Goal: Book appointment/travel/reservation

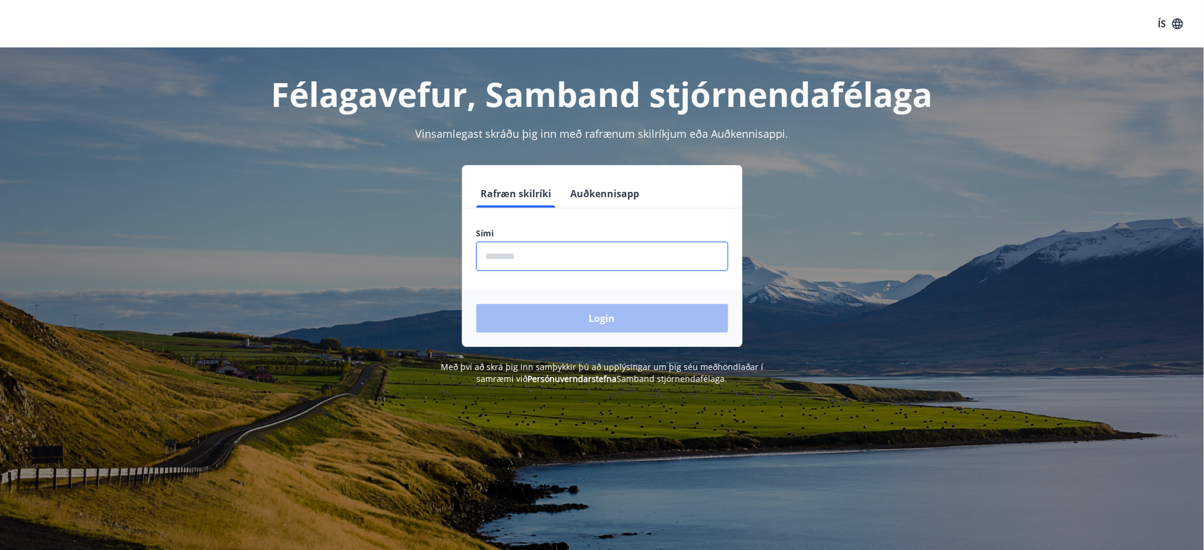
click at [483, 257] on input "phone" at bounding box center [602, 256] width 252 height 29
type input "********"
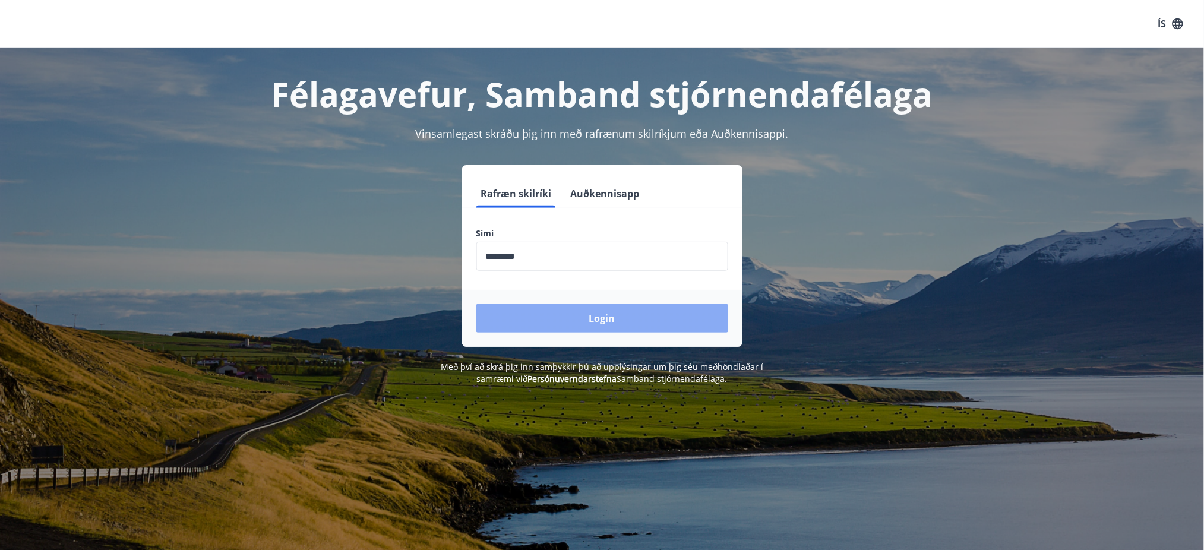
click at [589, 317] on button "Login" at bounding box center [602, 318] width 252 height 29
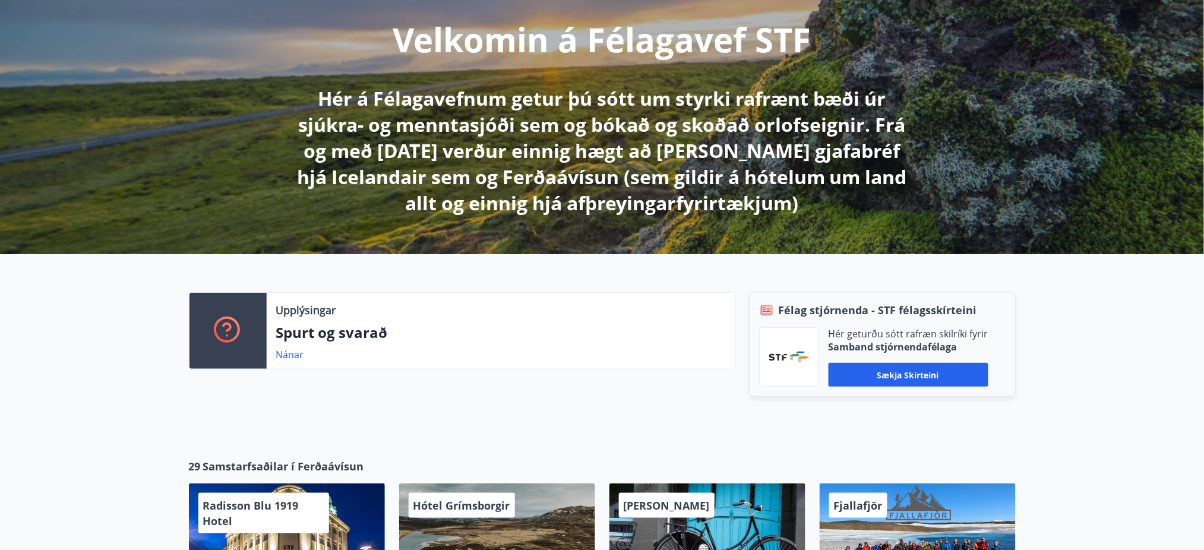
scroll to position [158, 0]
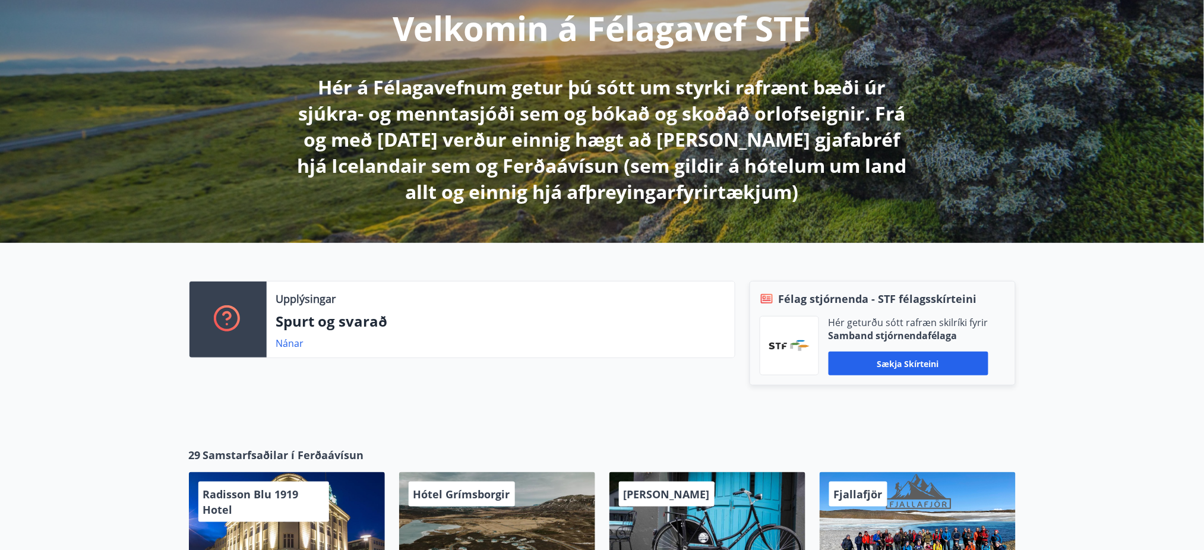
click at [891, 361] on button "Sækja skírteini" at bounding box center [909, 364] width 160 height 24
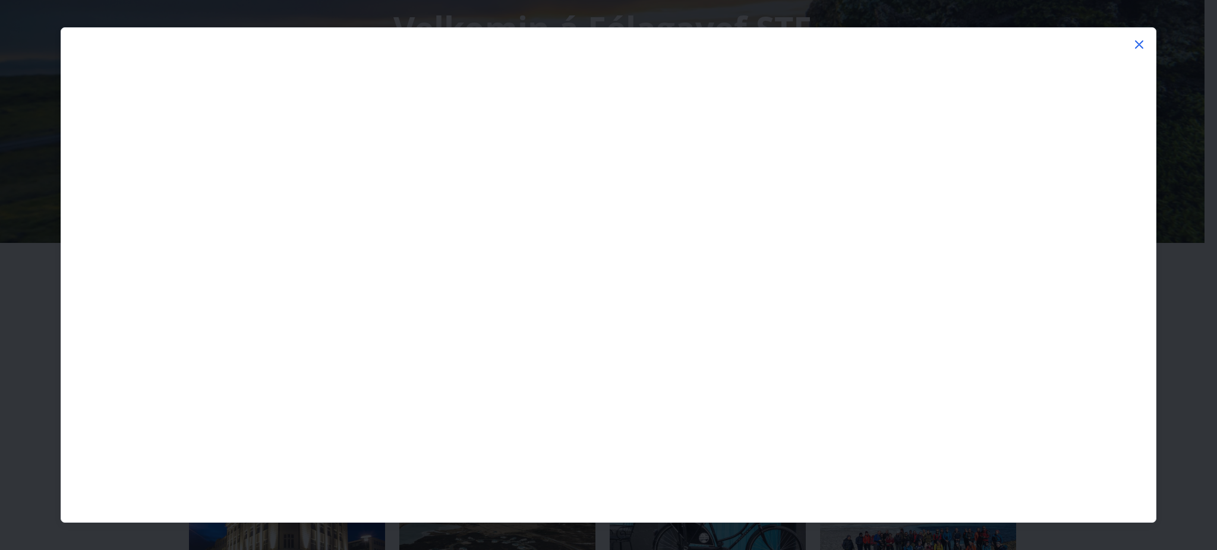
click at [1137, 46] on icon at bounding box center [1139, 44] width 14 height 14
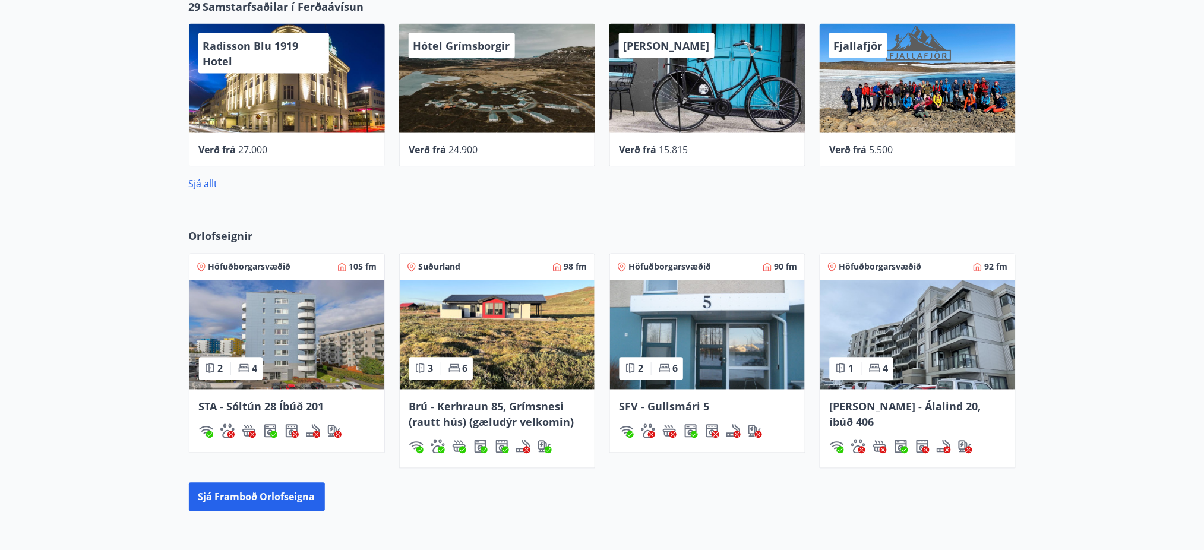
scroll to position [633, 0]
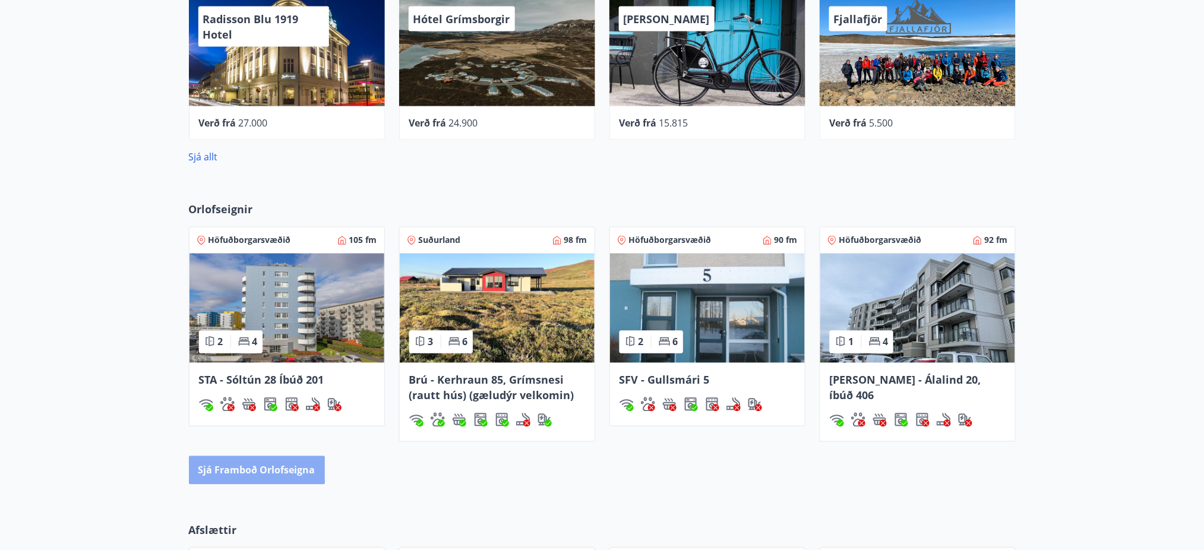
click at [243, 470] on button "Sjá framboð orlofseigna" at bounding box center [257, 470] width 136 height 29
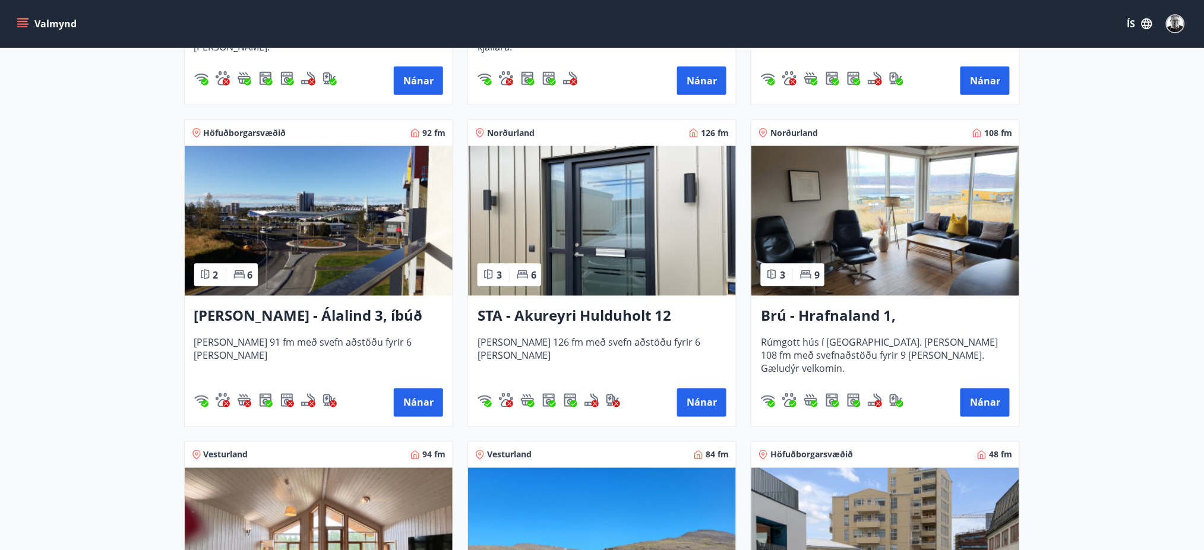
scroll to position [158, 0]
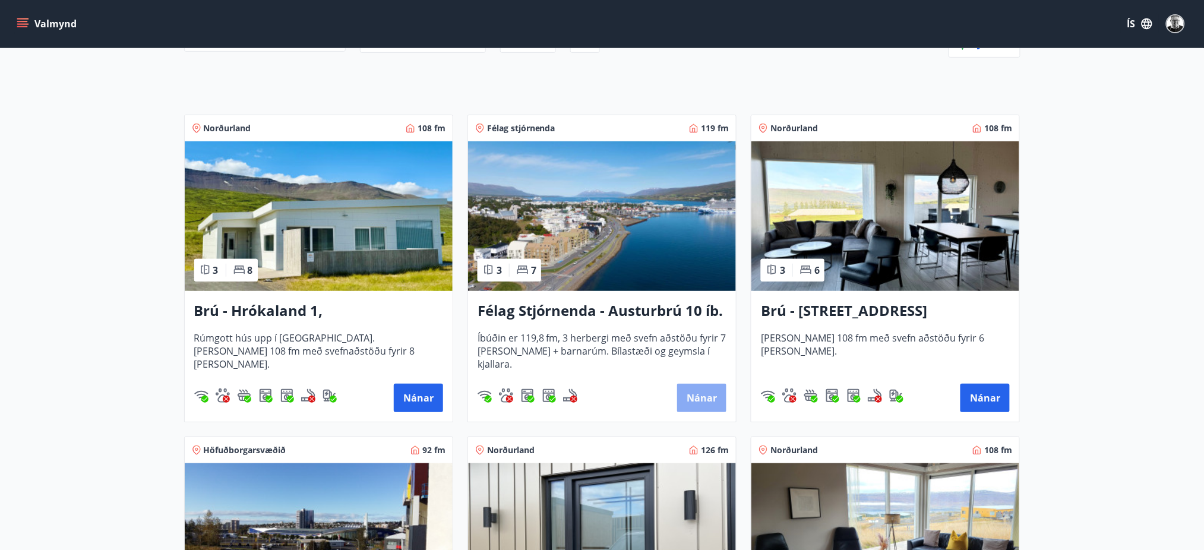
click at [709, 398] on button "Nánar" at bounding box center [701, 398] width 49 height 29
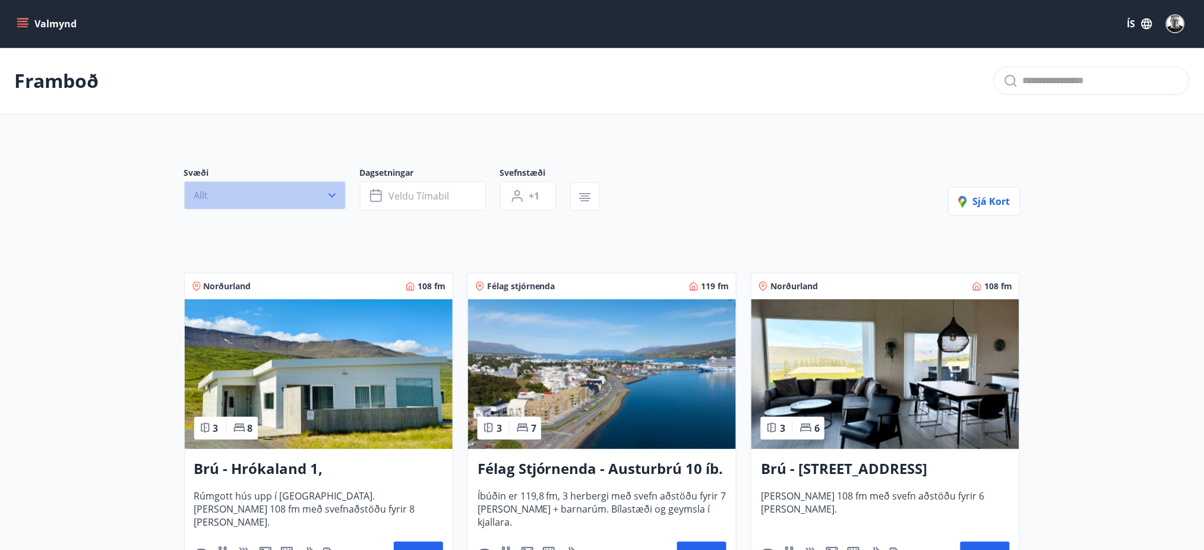
click at [332, 197] on icon "button" at bounding box center [332, 196] width 7 height 4
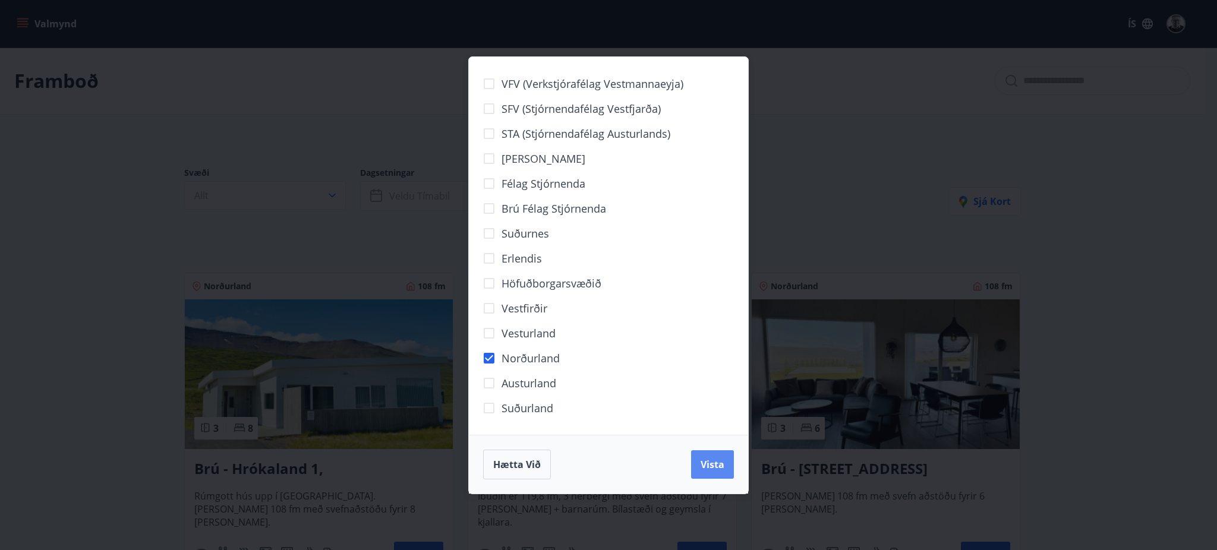
click at [714, 463] on span "Vista" at bounding box center [712, 464] width 24 height 13
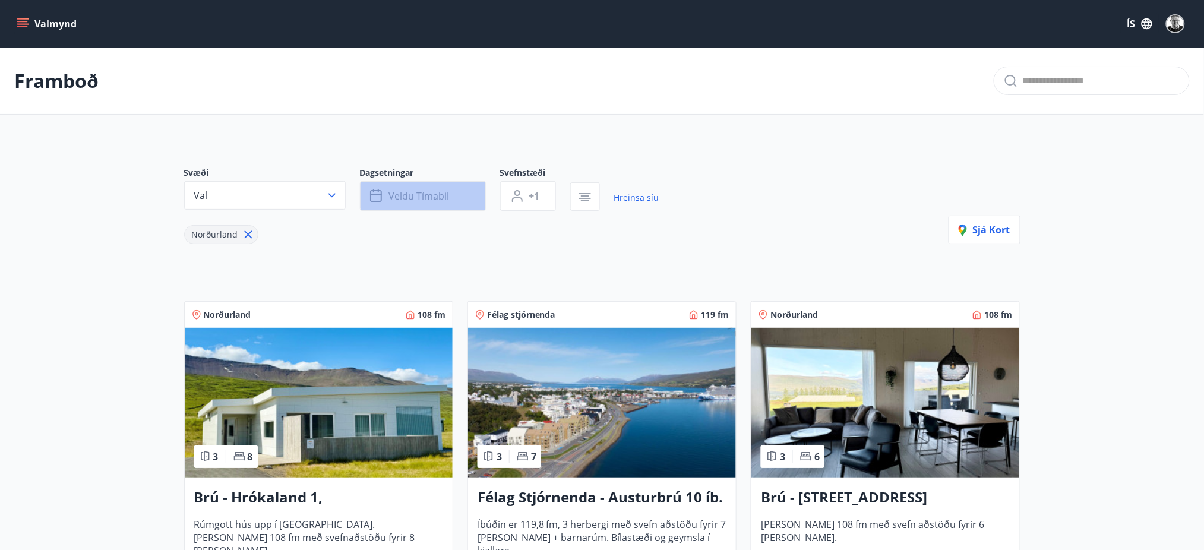
click at [403, 196] on span "Veldu tímabil" at bounding box center [419, 196] width 61 height 13
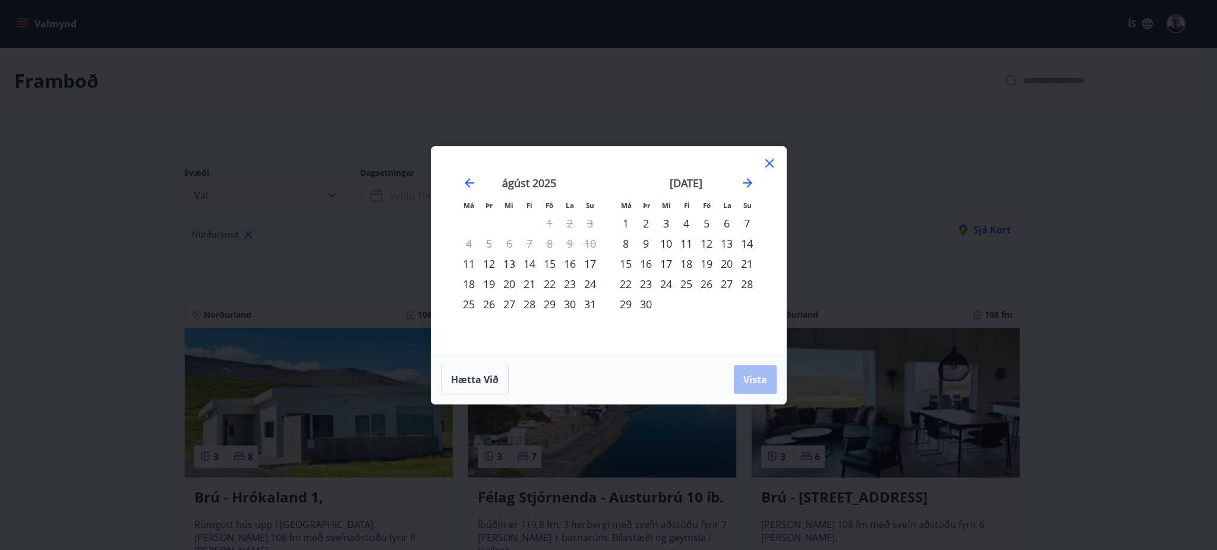
click at [544, 283] on div "22" at bounding box center [549, 284] width 20 height 20
click at [588, 283] on div "24" at bounding box center [590, 284] width 20 height 20
click at [748, 378] on span "Vista" at bounding box center [755, 379] width 24 height 13
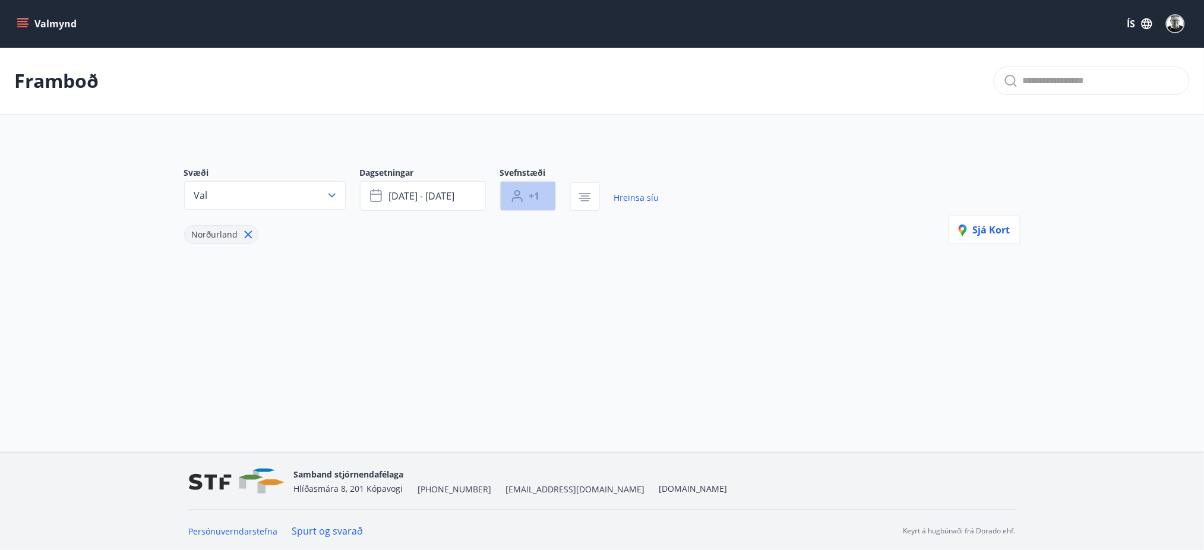
click at [534, 195] on span "+1" at bounding box center [534, 196] width 11 height 13
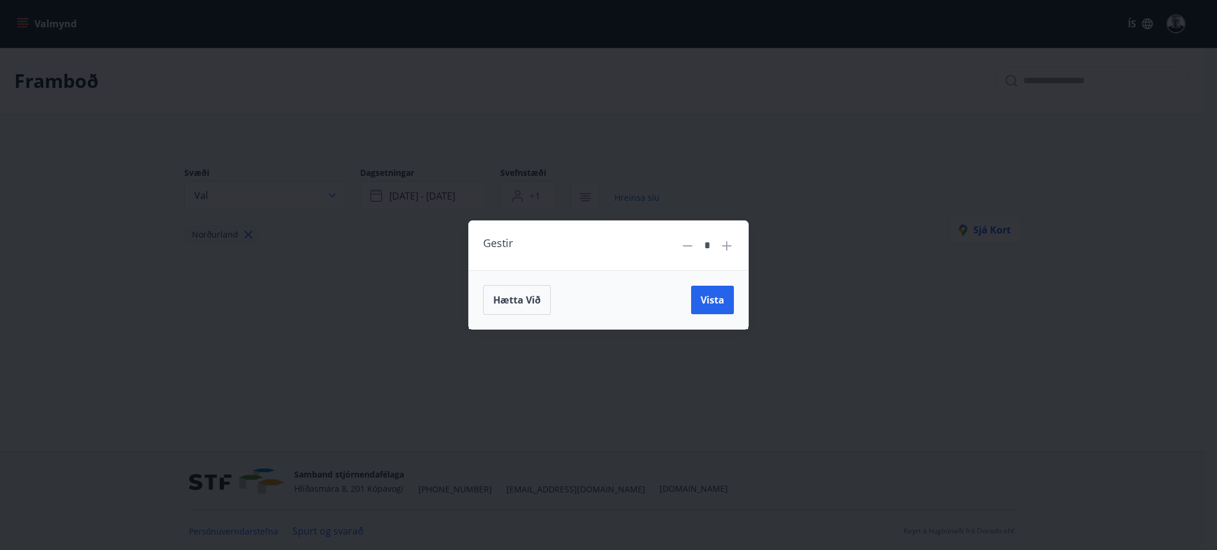
click at [726, 247] on icon at bounding box center [727, 246] width 10 height 10
type input "*"
click at [708, 299] on span "Vista" at bounding box center [712, 299] width 24 height 13
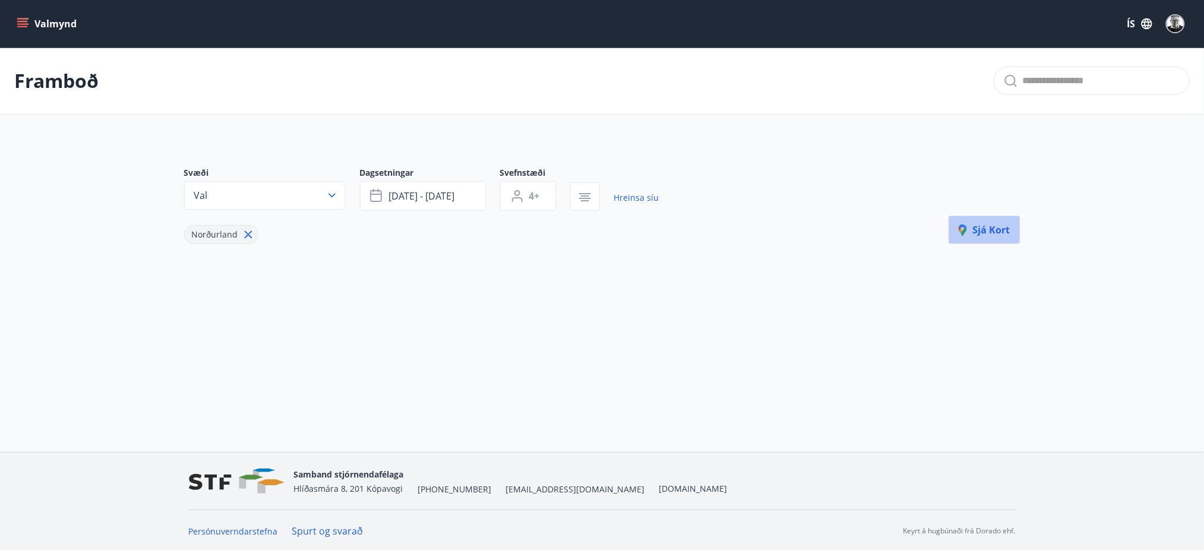
click at [1002, 231] on span "Sjá kort" at bounding box center [985, 229] width 52 height 13
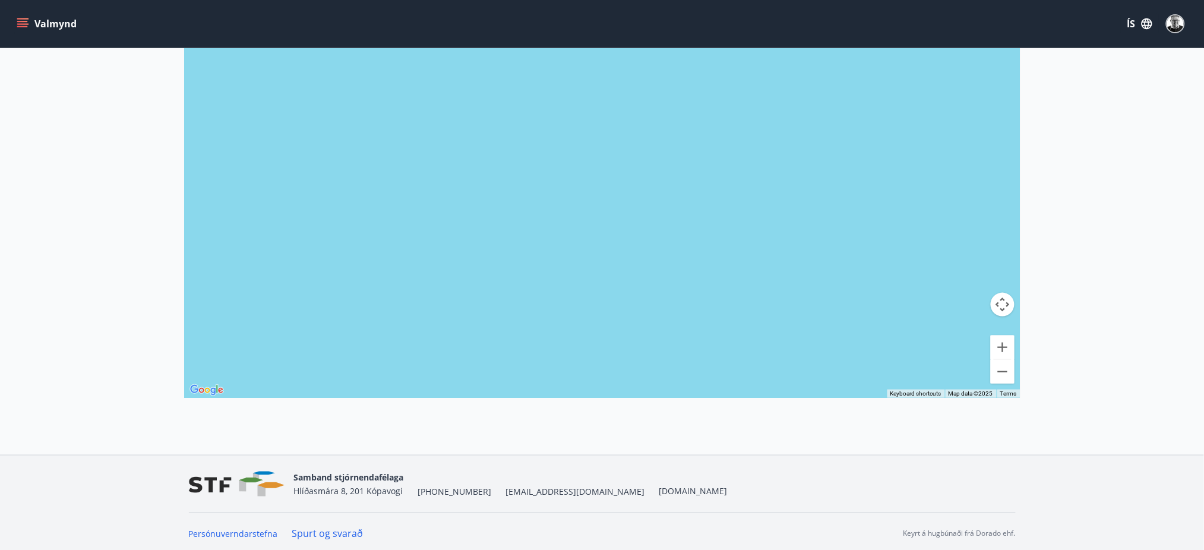
scroll to position [97, 0]
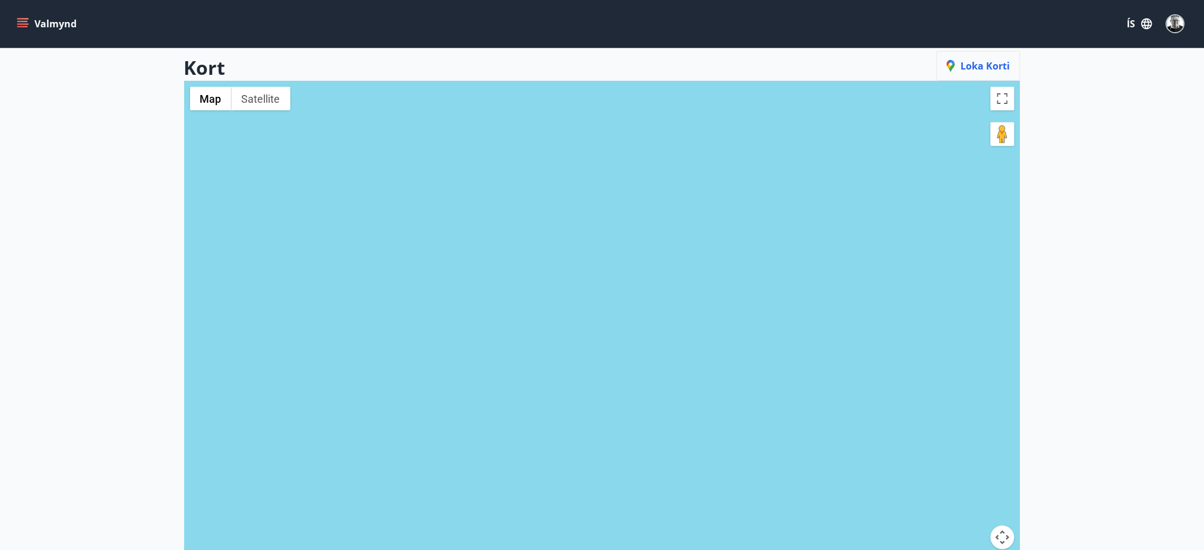
click at [968, 72] on span "Loka korti" at bounding box center [979, 65] width 64 height 13
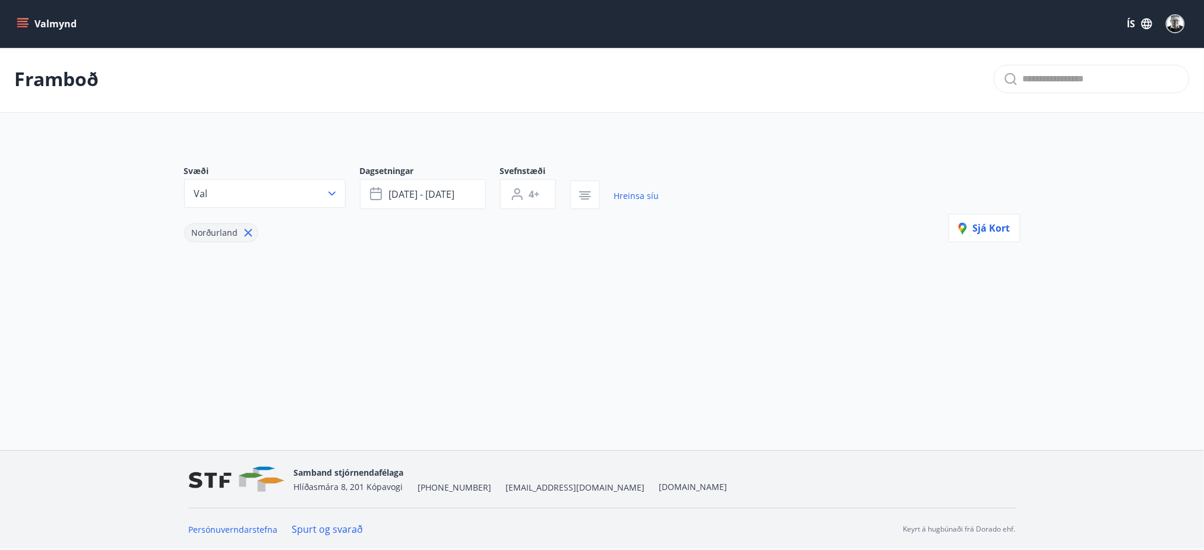
scroll to position [2, 0]
click at [242, 235] on icon at bounding box center [248, 232] width 13 height 13
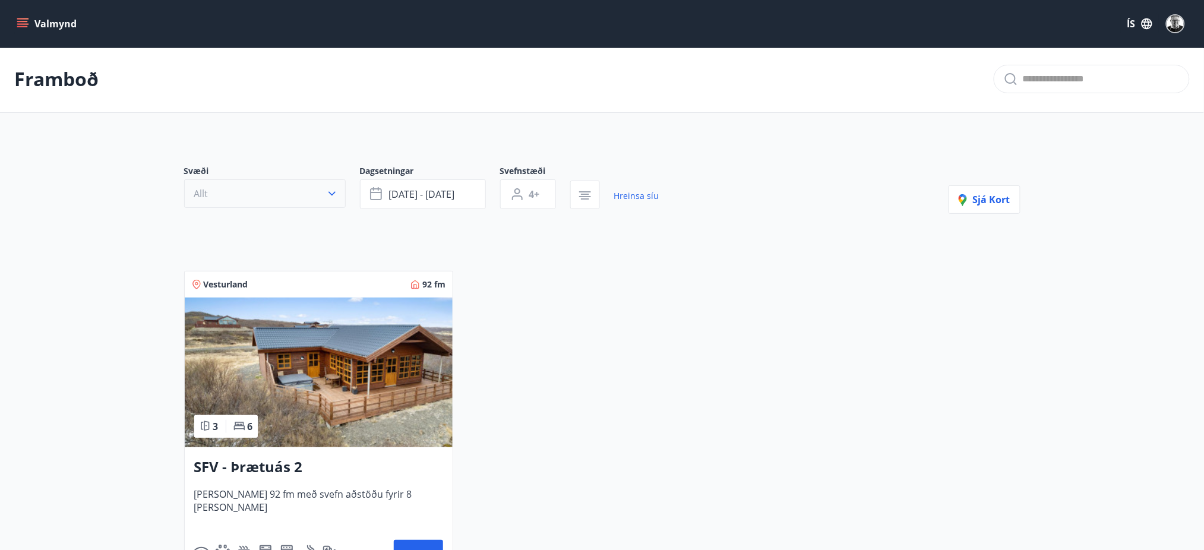
click at [213, 197] on button "Allt" at bounding box center [265, 193] width 162 height 29
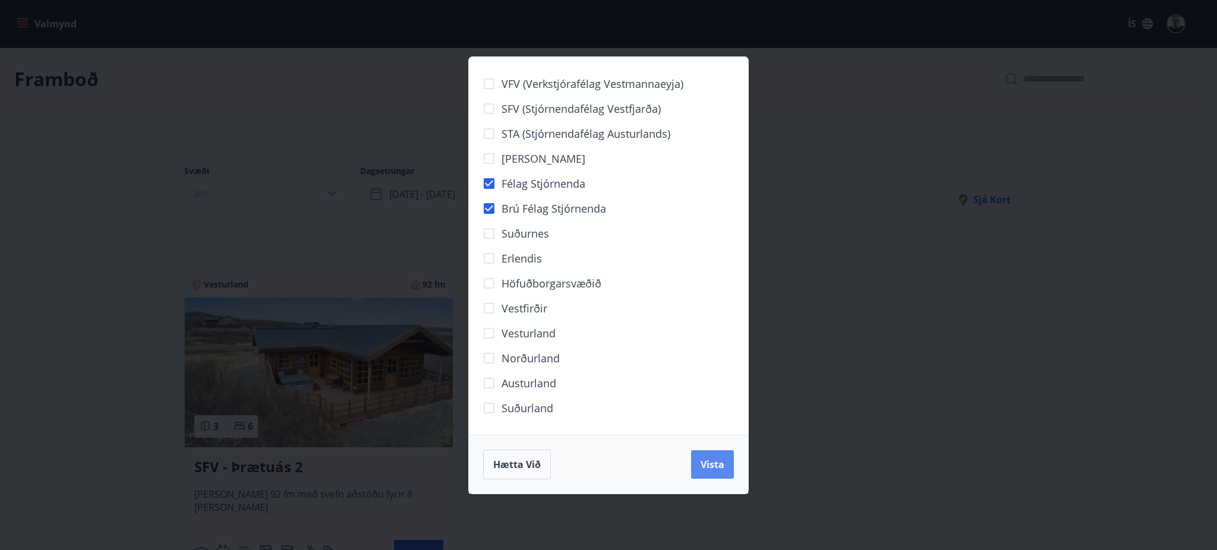
click at [710, 463] on span "Vista" at bounding box center [712, 464] width 24 height 13
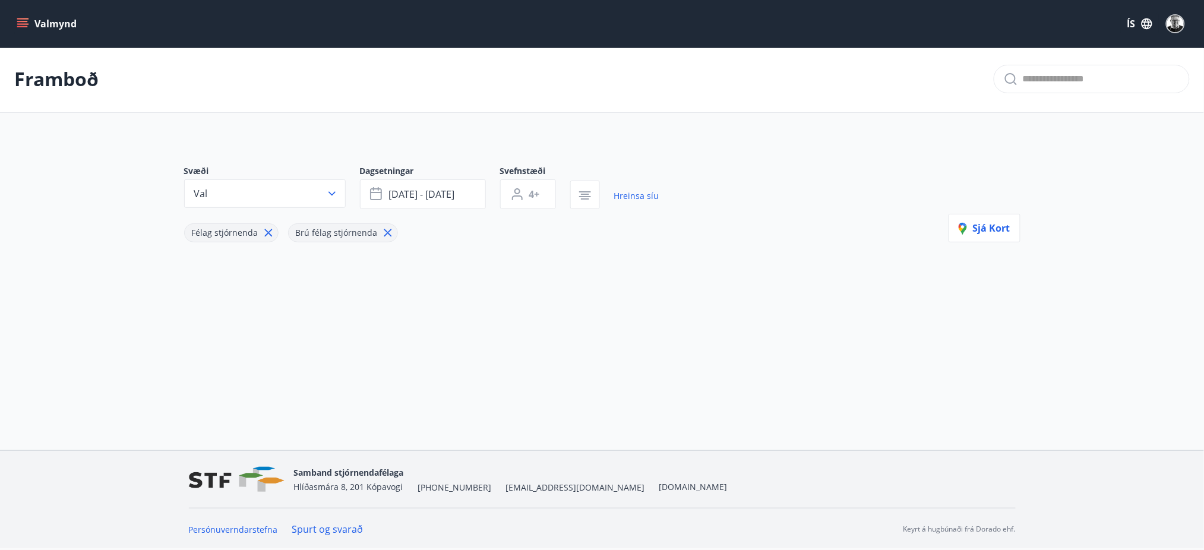
click at [431, 359] on div "Valmynd ÍS Framboð Svæði Val Dagsetningar ágú 22 - ágú 24 Svefnstæði 4+ Hreinsa…" at bounding box center [602, 224] width 1204 height 452
click at [22, 20] on icon "menu" at bounding box center [23, 24] width 12 height 12
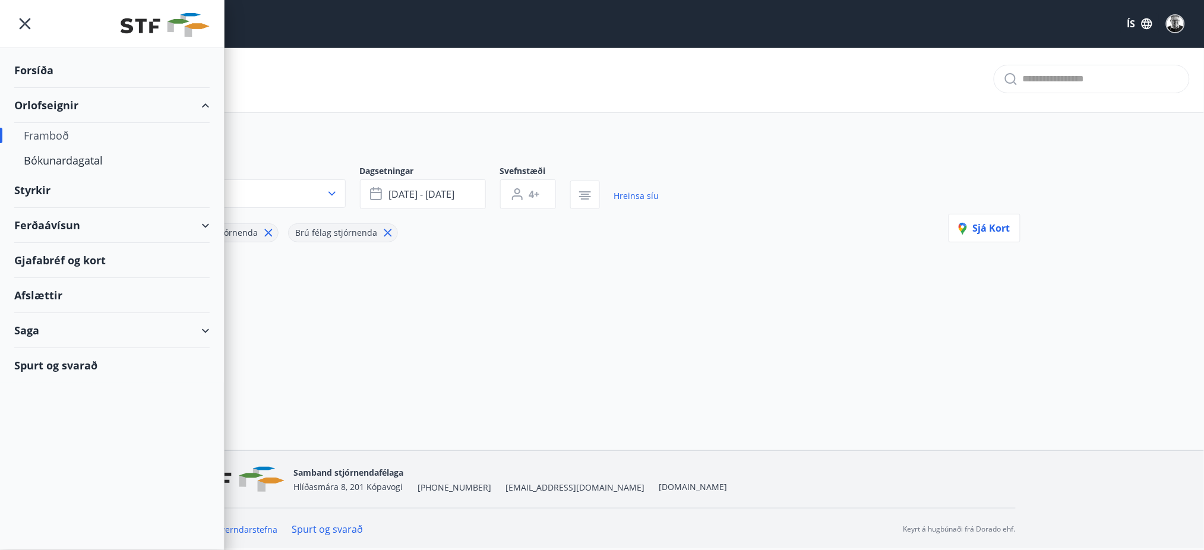
click at [62, 134] on div "Framboð" at bounding box center [112, 135] width 176 height 25
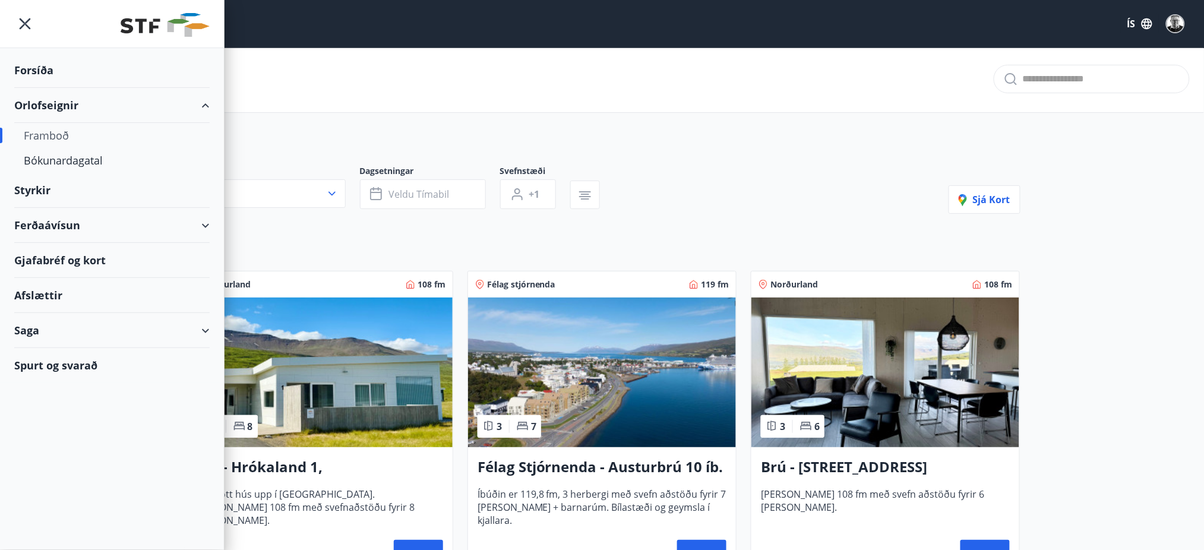
type input "*"
click at [45, 138] on div "Framboð" at bounding box center [112, 135] width 176 height 25
click at [64, 160] on div "Bókunardagatal" at bounding box center [112, 160] width 176 height 25
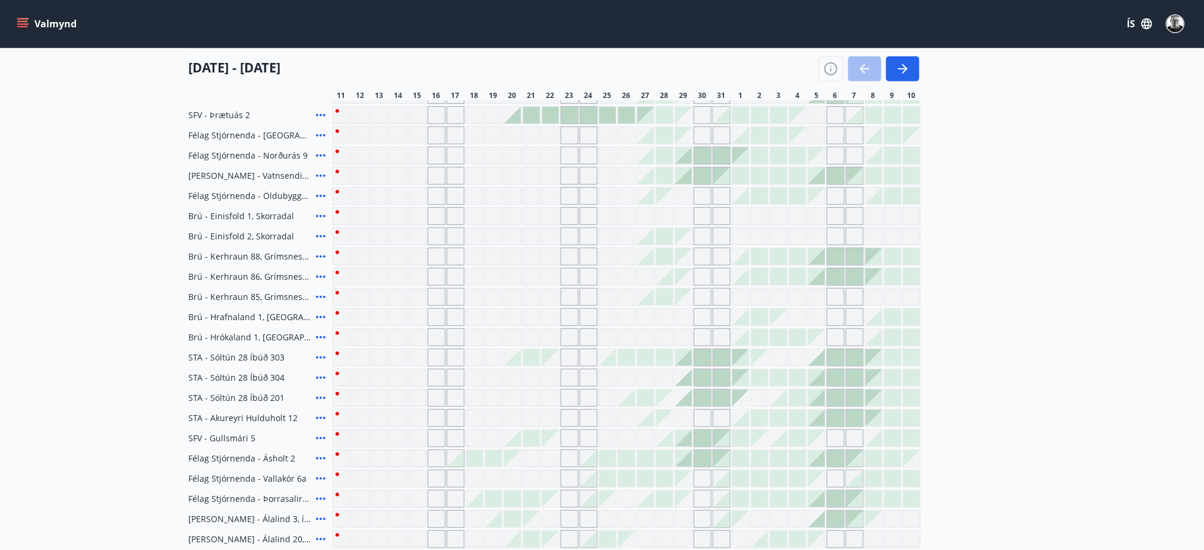
scroll to position [239, 0]
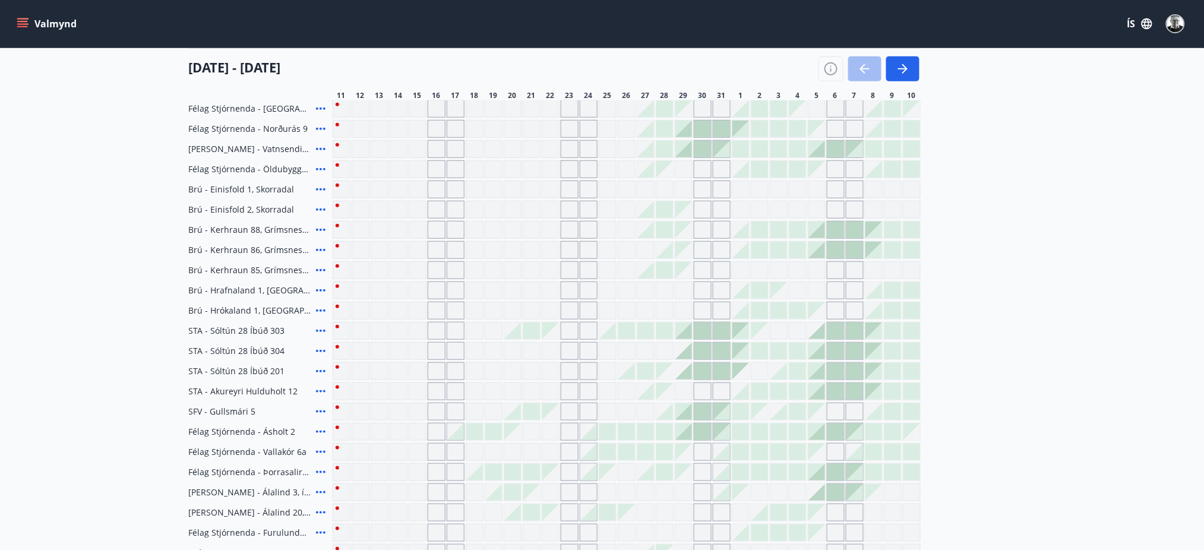
click at [530, 434] on div "Gráir dagar eru ekki bókanlegir" at bounding box center [532, 432] width 18 height 18
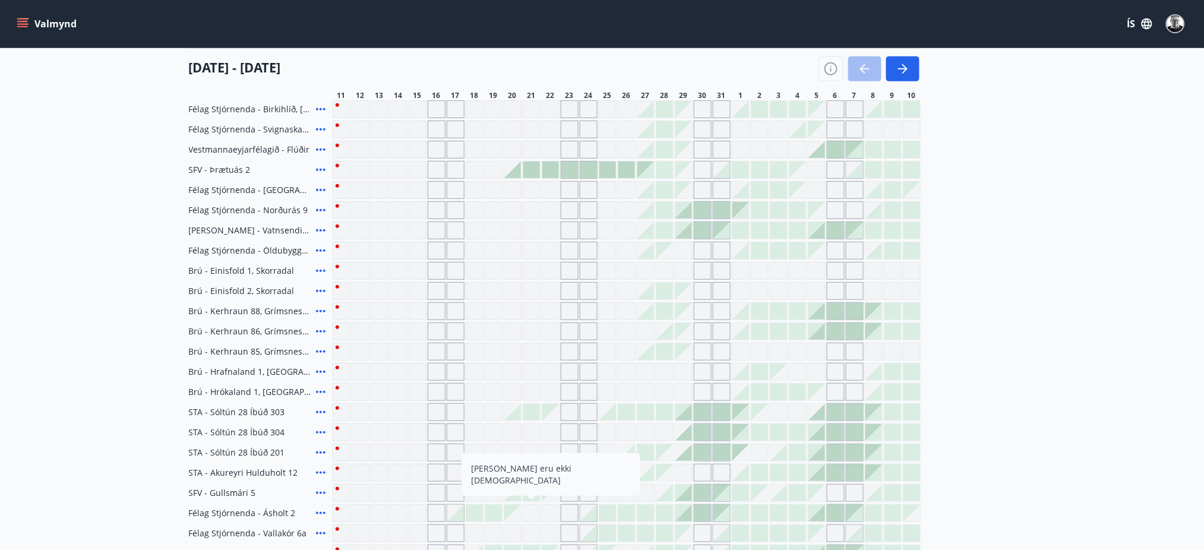
scroll to position [238, 0]
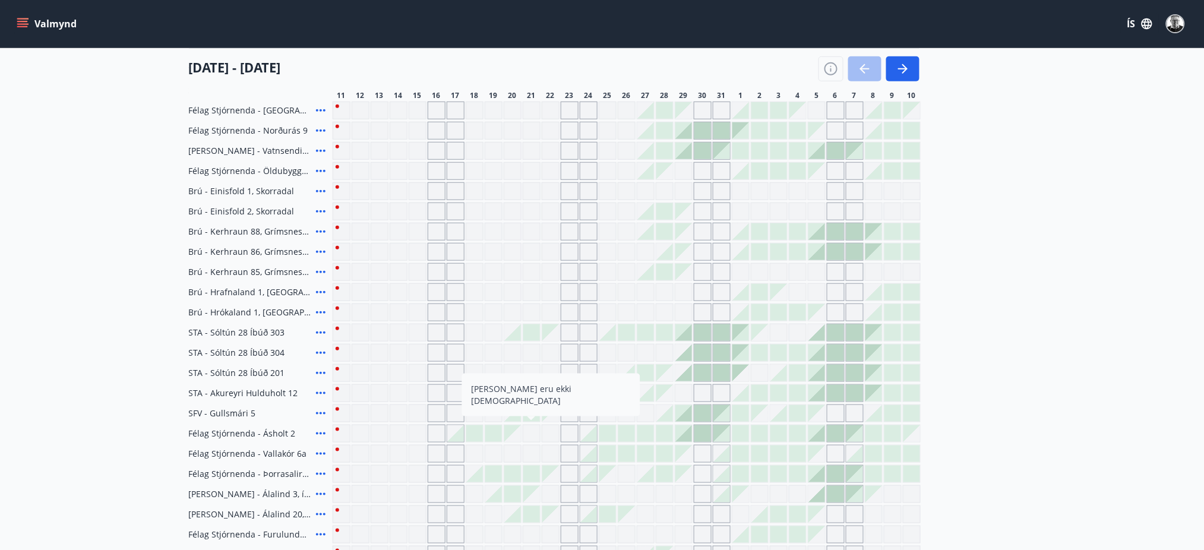
click at [493, 468] on div at bounding box center [493, 474] width 17 height 17
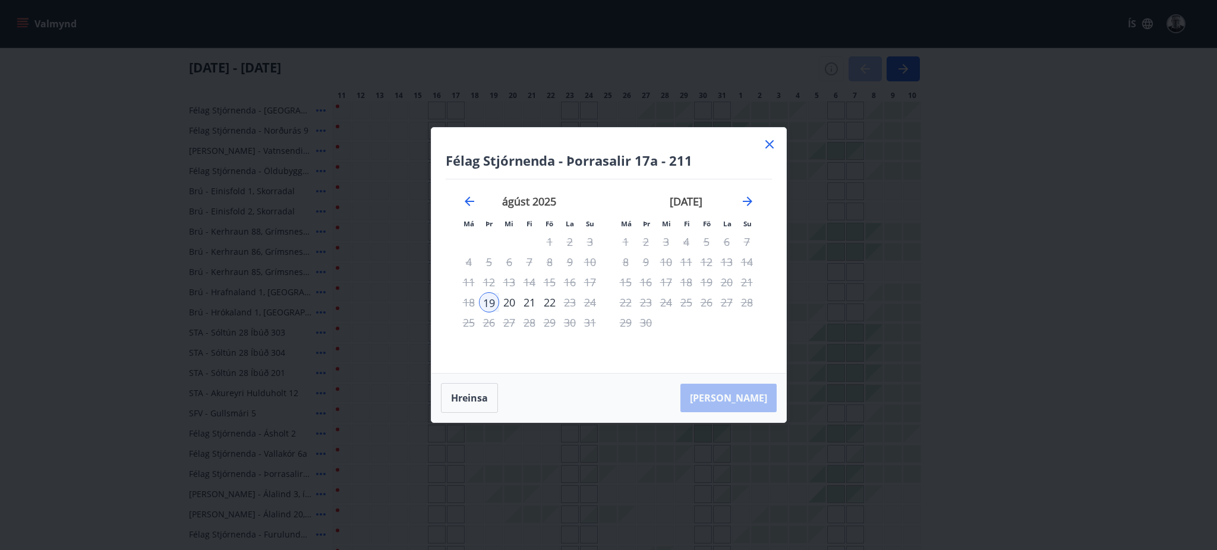
click at [768, 147] on icon at bounding box center [769, 144] width 14 height 14
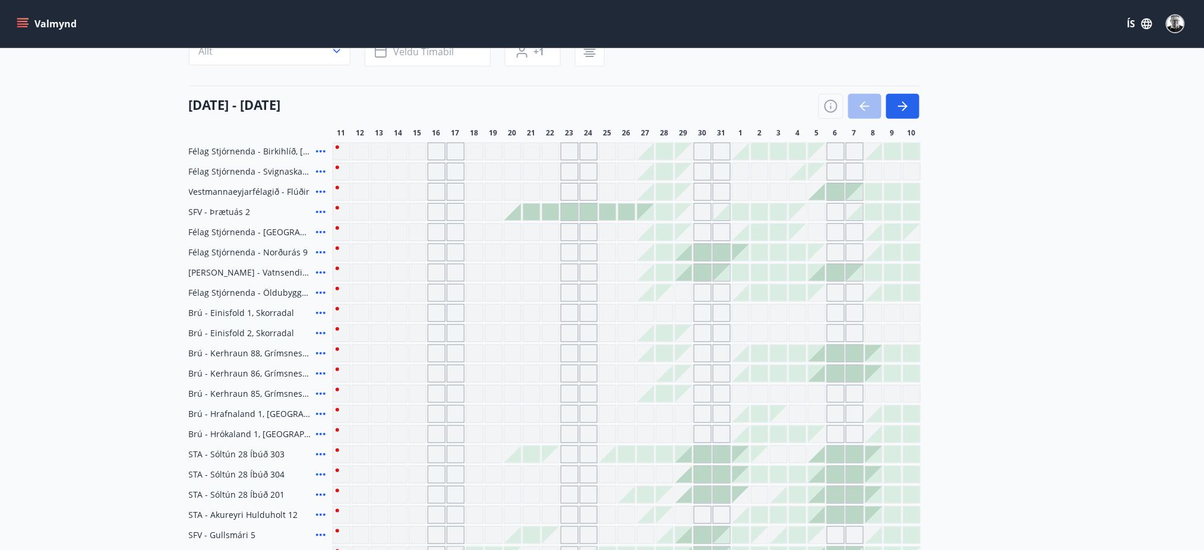
scroll to position [317, 0]
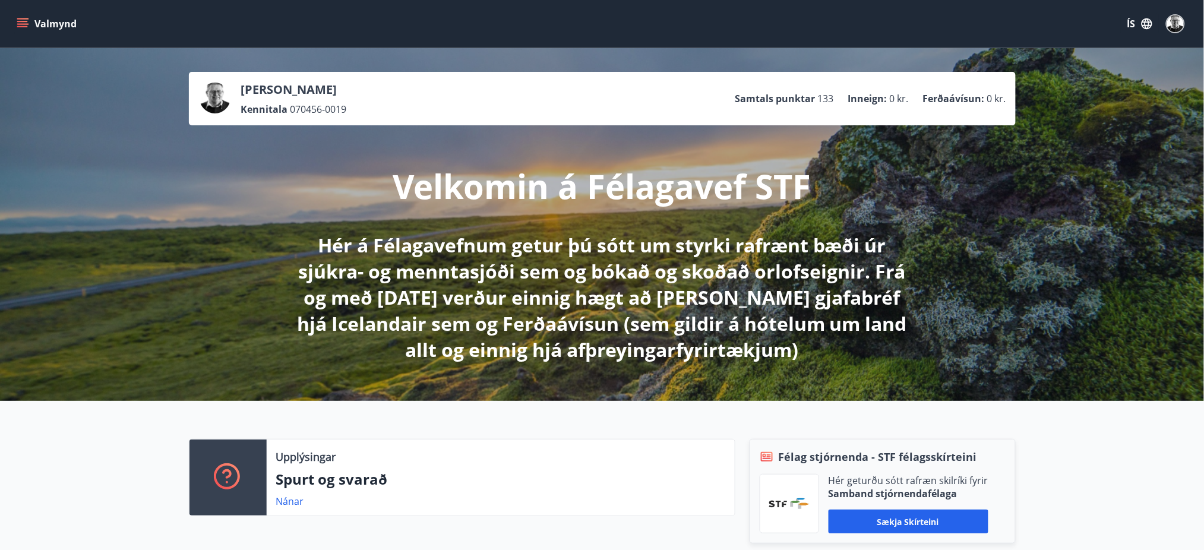
click at [1176, 27] on img "button" at bounding box center [1175, 23] width 17 height 17
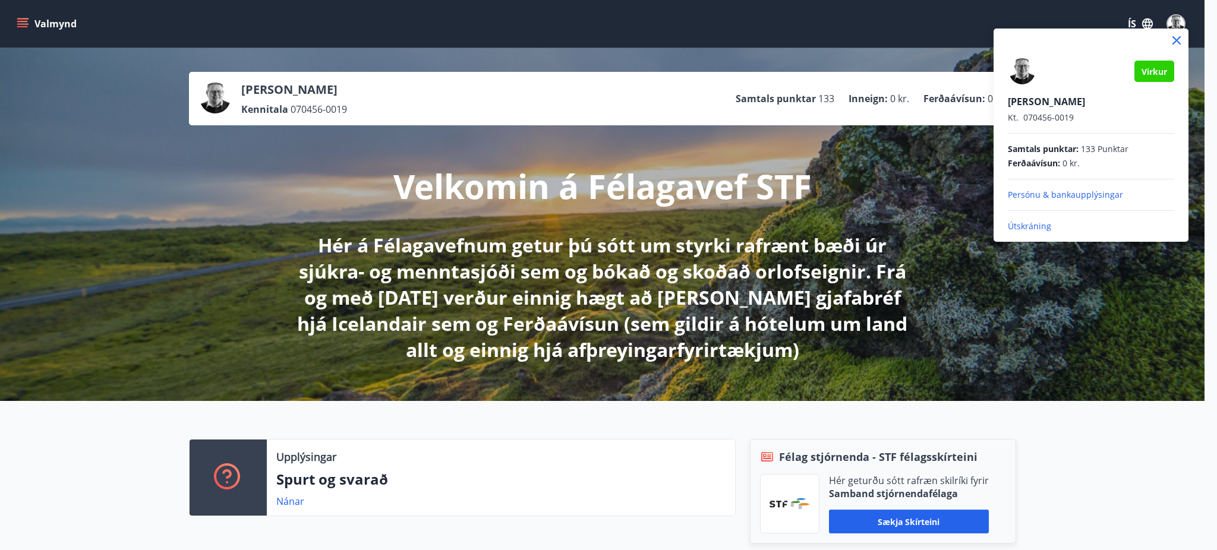
click at [1031, 191] on p "Persónu & bankaupplýsingar" at bounding box center [1091, 195] width 166 height 12
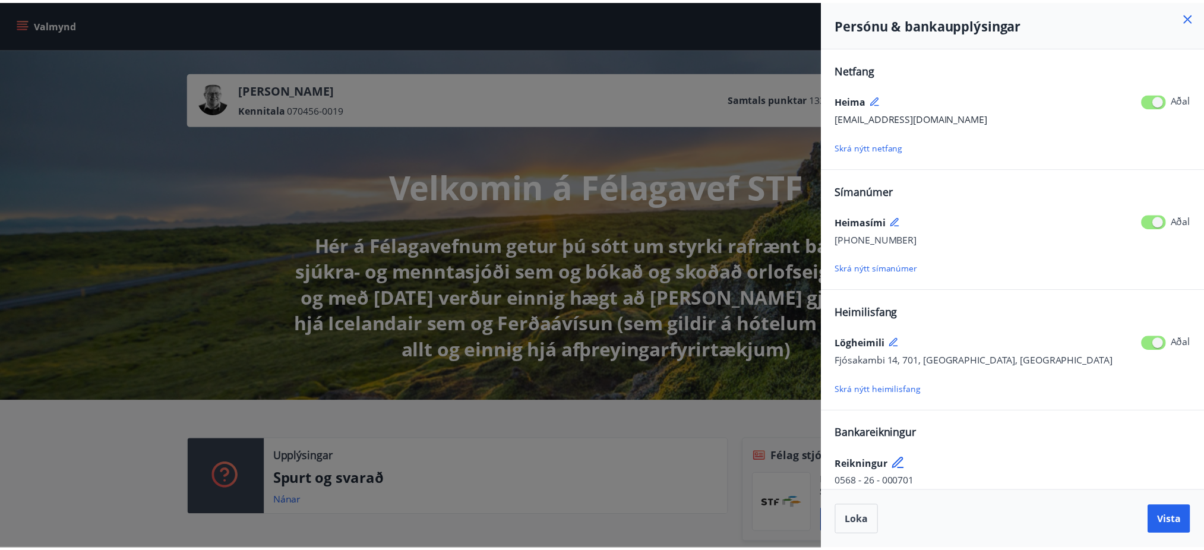
scroll to position [12, 0]
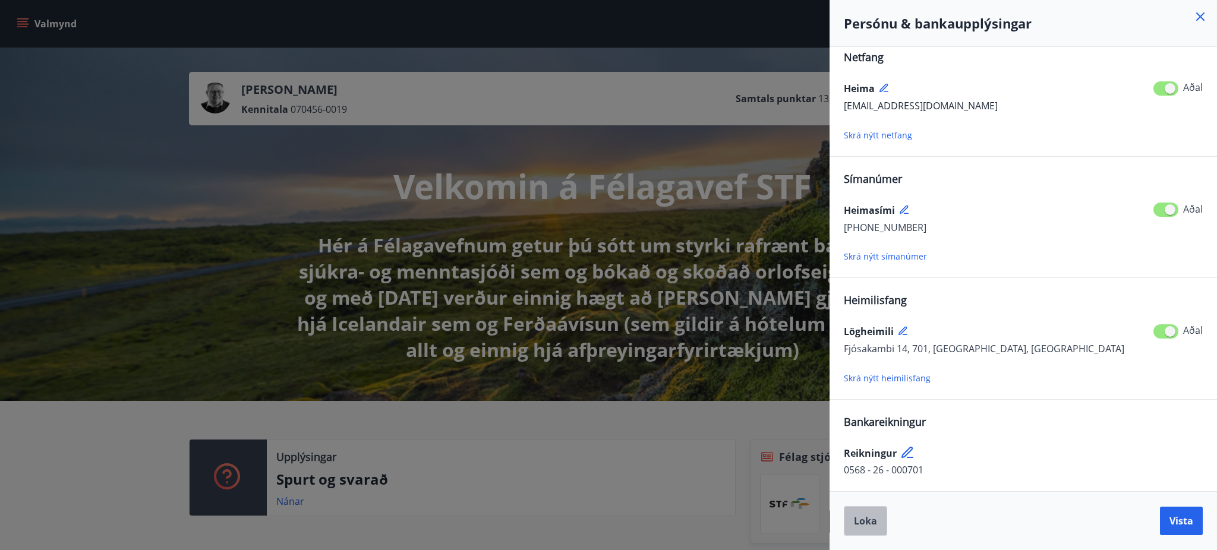
click at [869, 523] on span "Loka" at bounding box center [865, 521] width 23 height 13
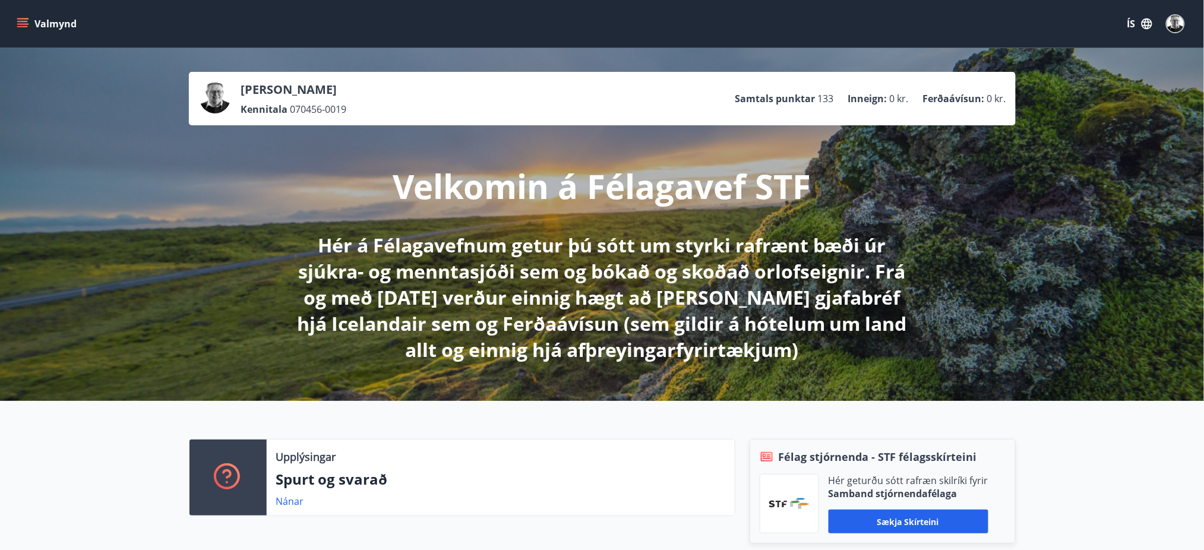
click at [21, 26] on icon "menu" at bounding box center [23, 24] width 12 height 12
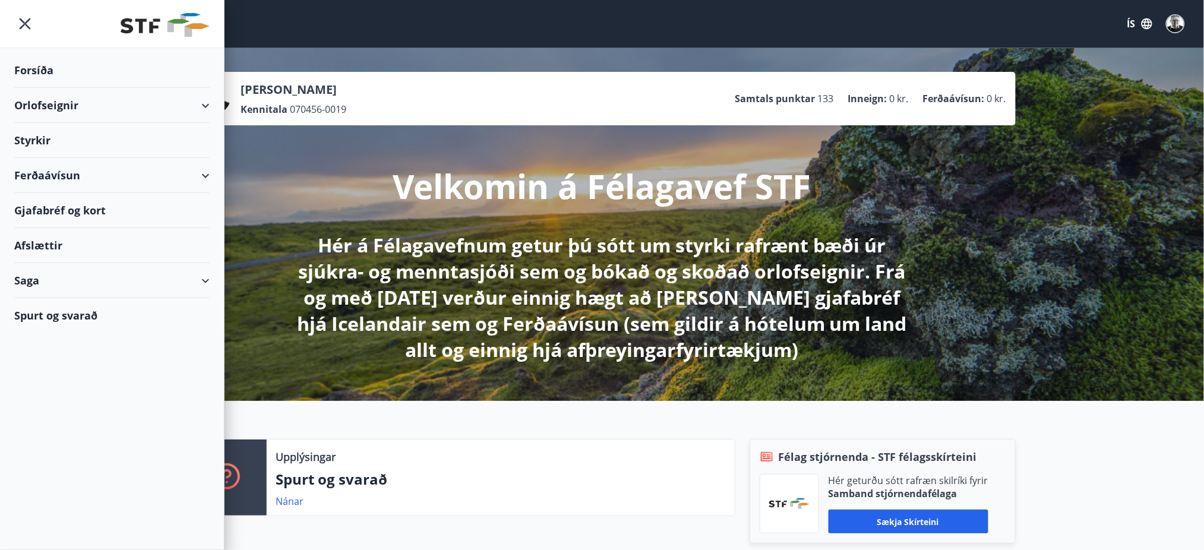
click at [23, 278] on div "Saga" at bounding box center [111, 280] width 195 height 35
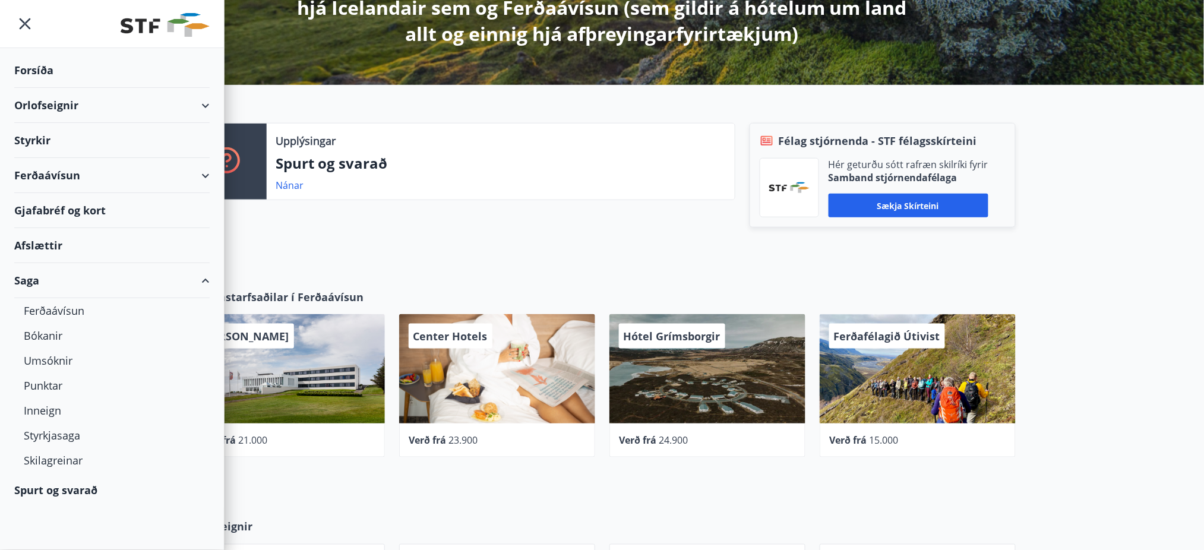
scroll to position [317, 0]
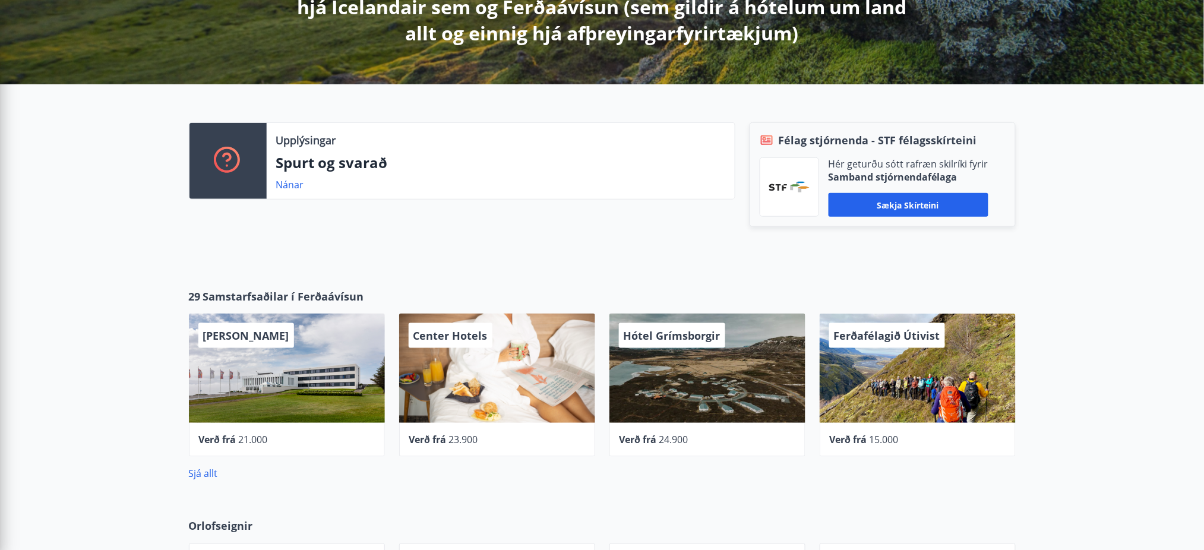
click at [416, 243] on div "Upplýsingar Spurt og svarað Nánar" at bounding box center [455, 186] width 561 height 128
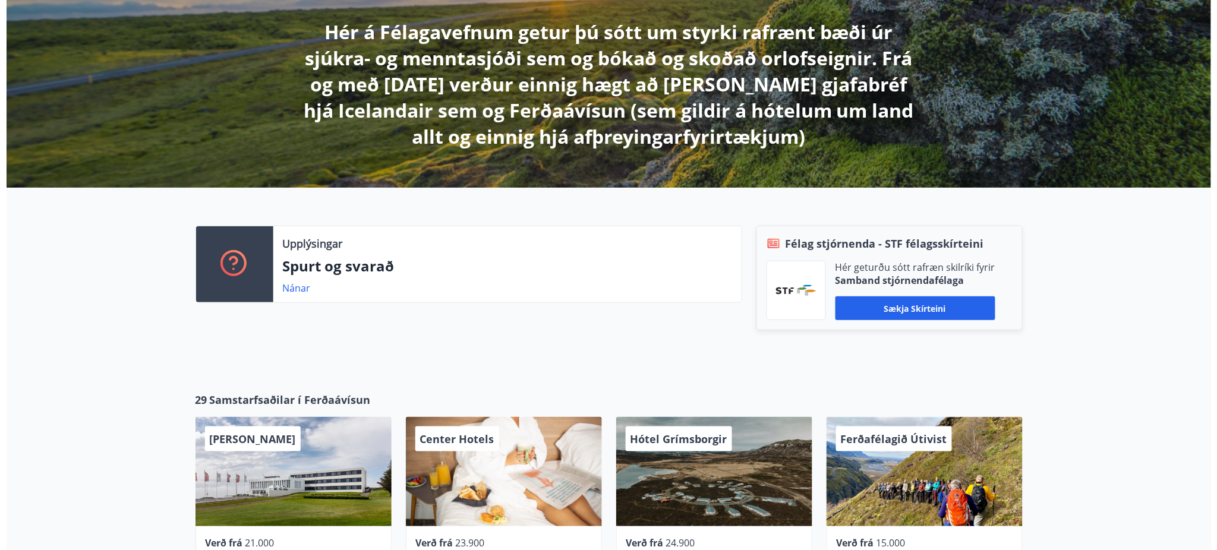
scroll to position [0, 0]
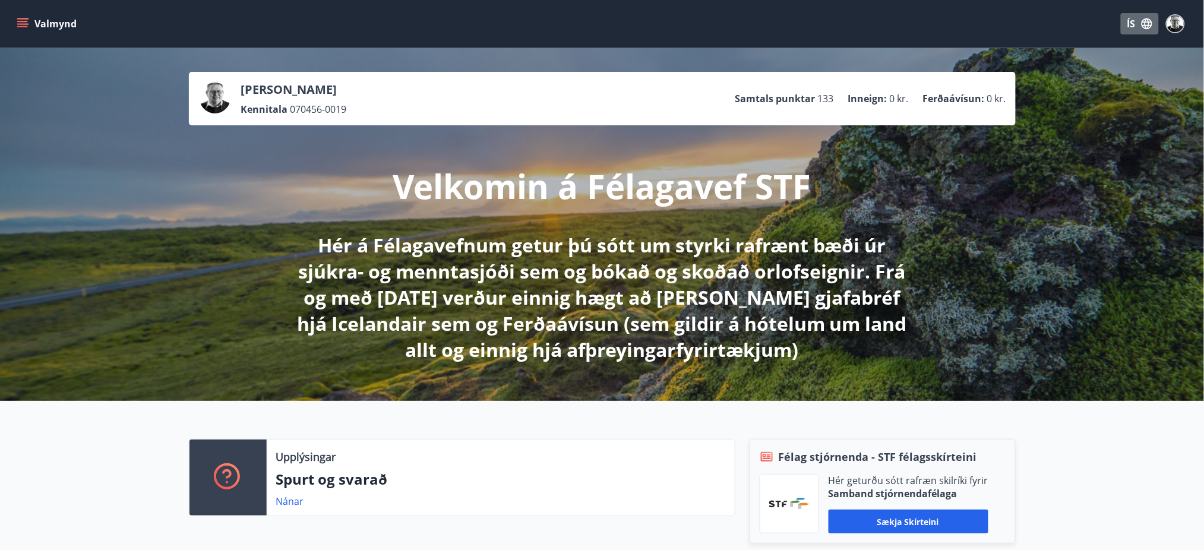
click at [1148, 24] on icon "button" at bounding box center [1147, 23] width 13 height 13
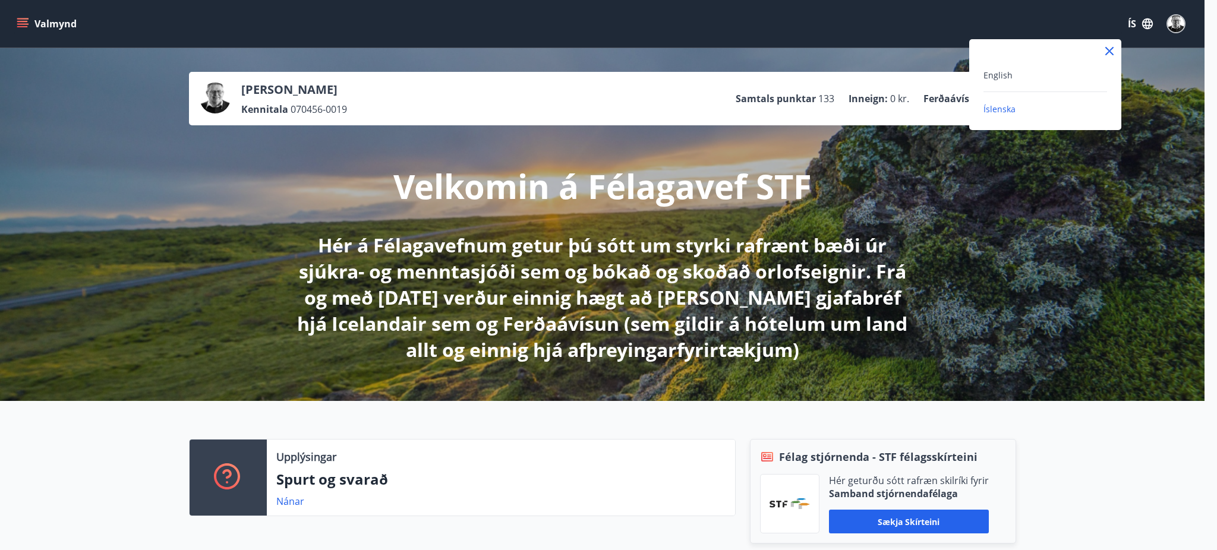
click at [1135, 24] on div at bounding box center [608, 275] width 1217 height 550
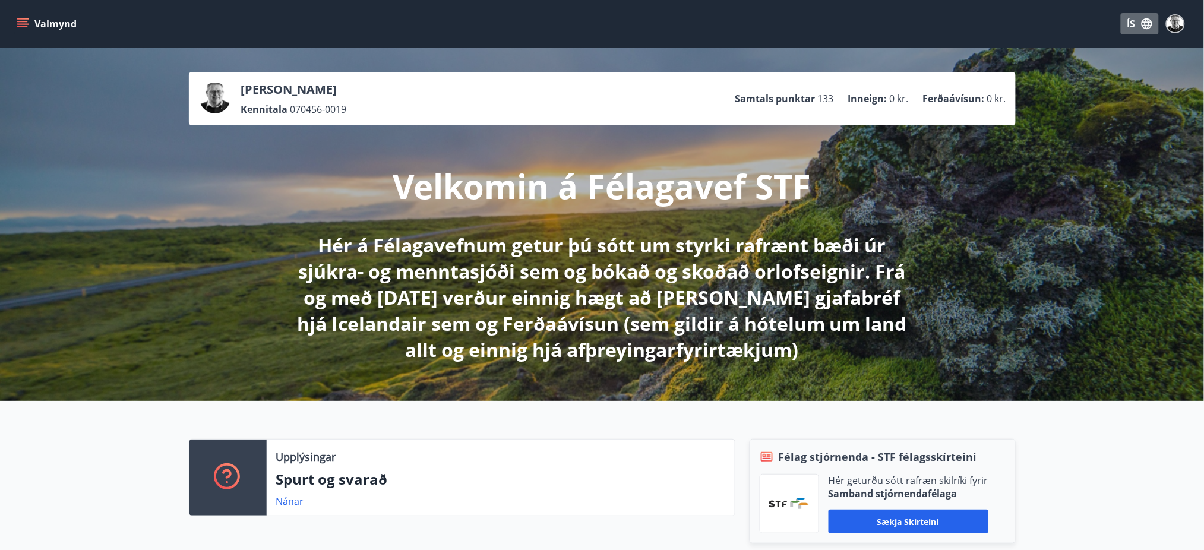
click at [1131, 24] on button "ÍS" at bounding box center [1140, 23] width 38 height 21
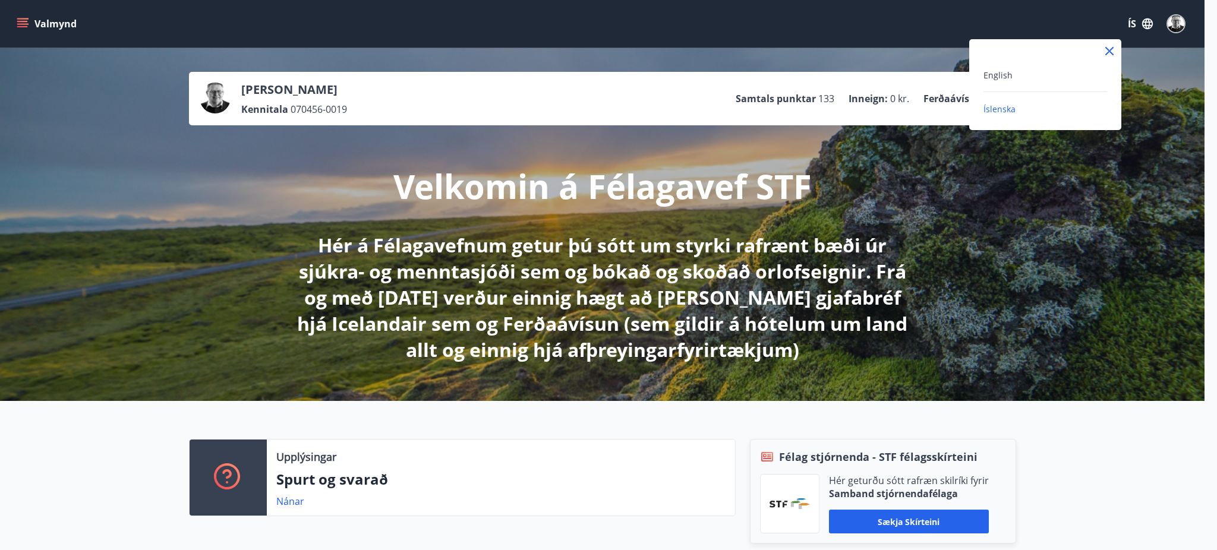
click at [1131, 24] on div at bounding box center [608, 275] width 1217 height 550
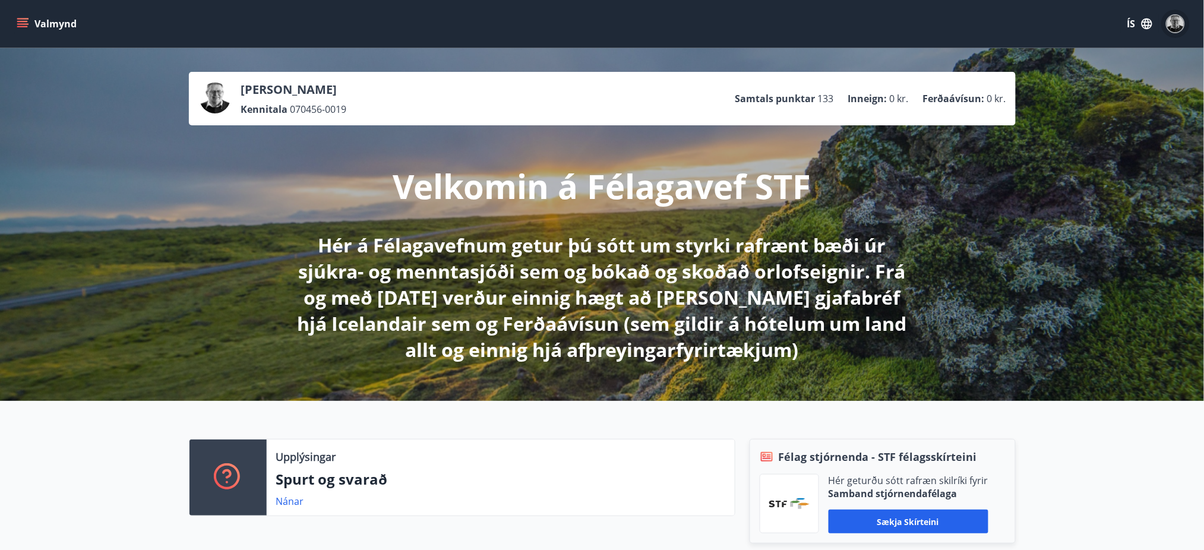
click at [1175, 21] on img "button" at bounding box center [1175, 23] width 17 height 17
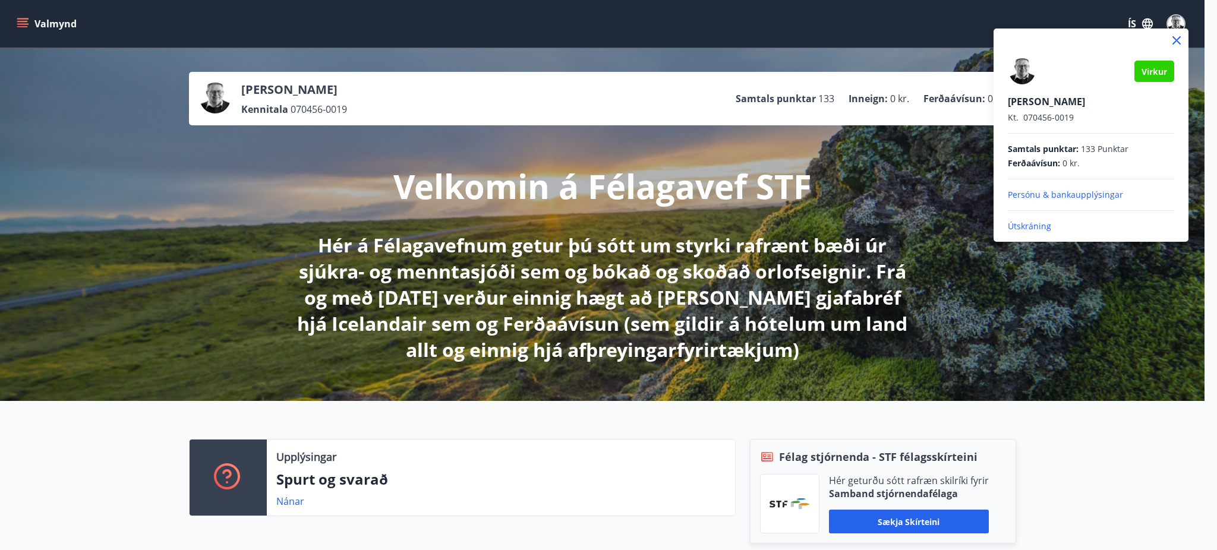
click at [1024, 228] on p "Útskráning" at bounding box center [1091, 226] width 166 height 12
